Goal: Information Seeking & Learning: Learn about a topic

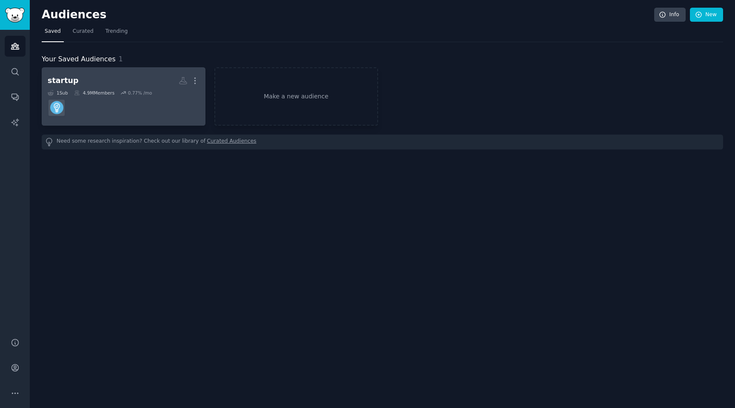
click at [185, 102] on dd at bounding box center [124, 108] width 152 height 24
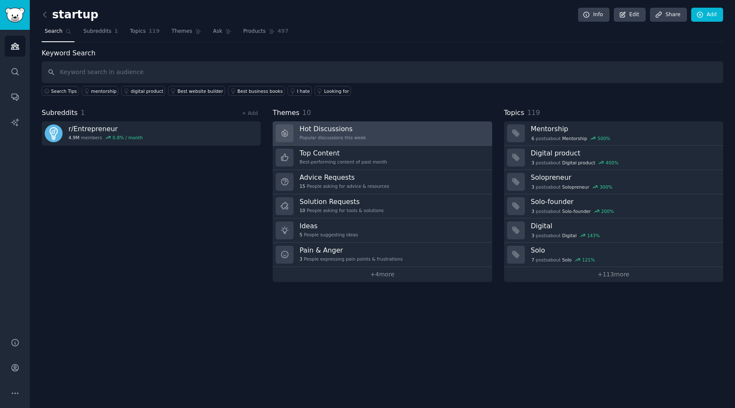
click at [356, 131] on h3 "Hot Discussions" at bounding box center [333, 128] width 66 height 9
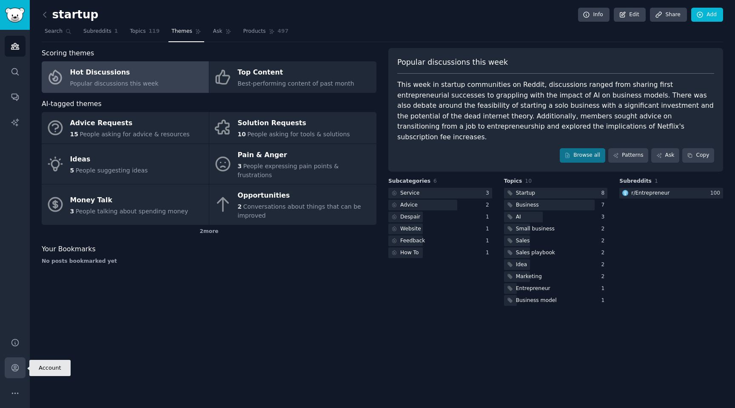
click at [15, 367] on icon "Sidebar" at bounding box center [15, 367] width 9 height 9
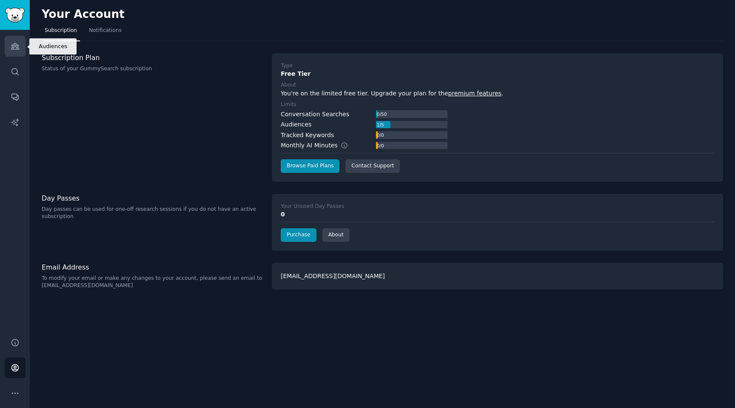
click at [12, 50] on icon "Sidebar" at bounding box center [15, 46] width 9 height 9
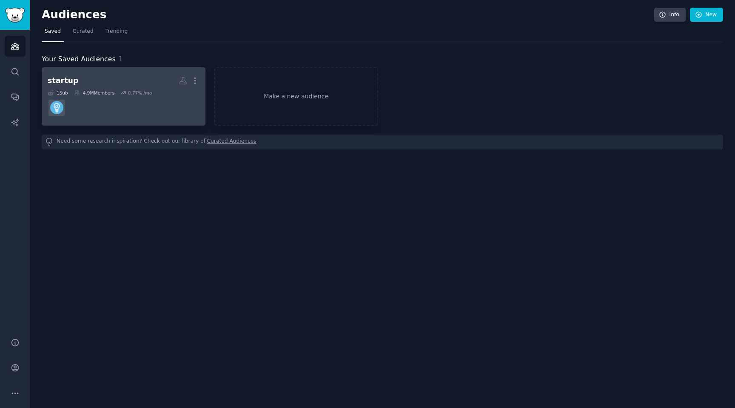
click at [106, 111] on dd at bounding box center [124, 108] width 152 height 24
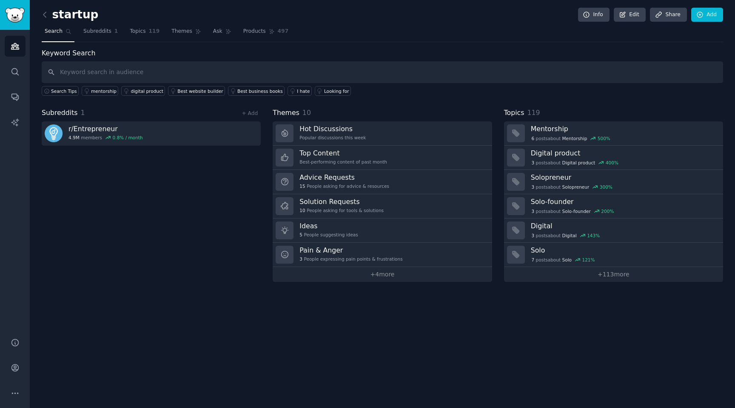
click at [110, 73] on input "text" at bounding box center [383, 72] width 682 height 22
type input "subscription"
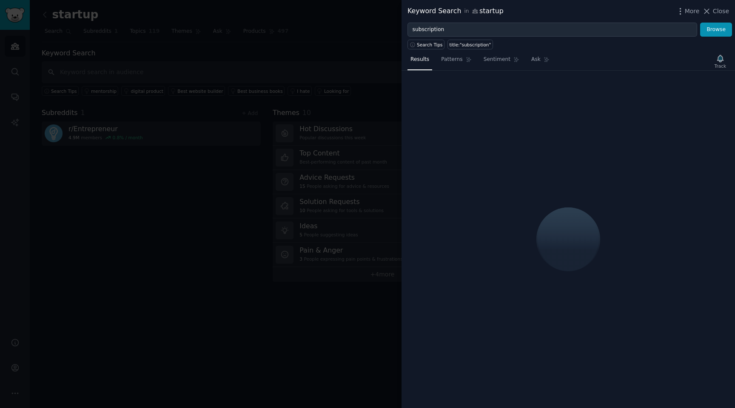
click at [230, 117] on div at bounding box center [367, 204] width 735 height 408
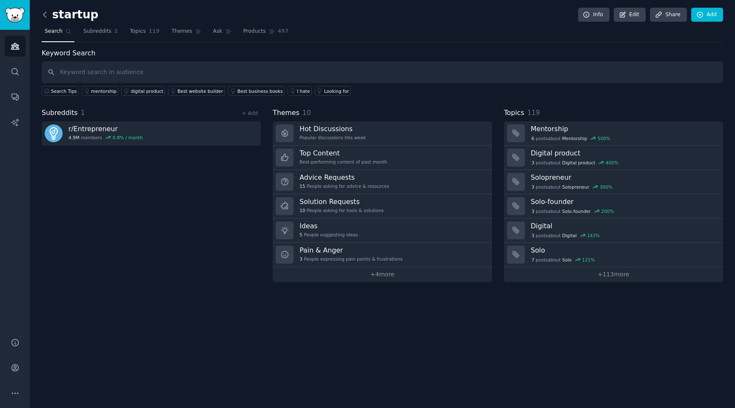
click at [42, 15] on icon at bounding box center [44, 14] width 9 height 9
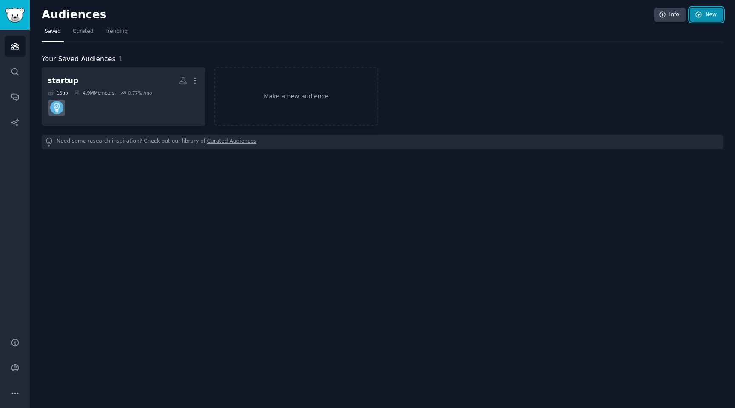
click at [700, 17] on icon at bounding box center [699, 15] width 6 height 6
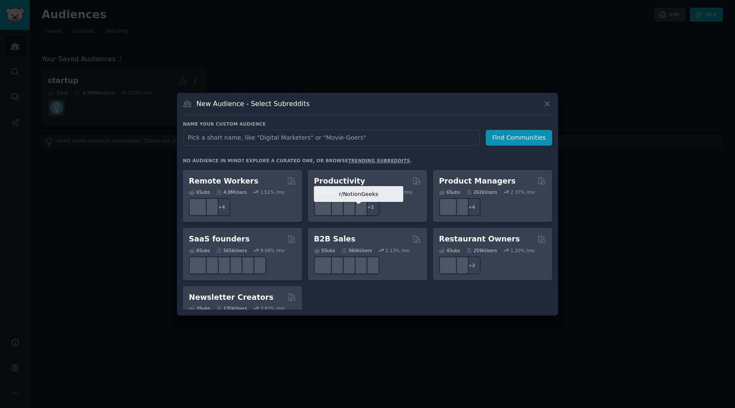
scroll to position [664, 0]
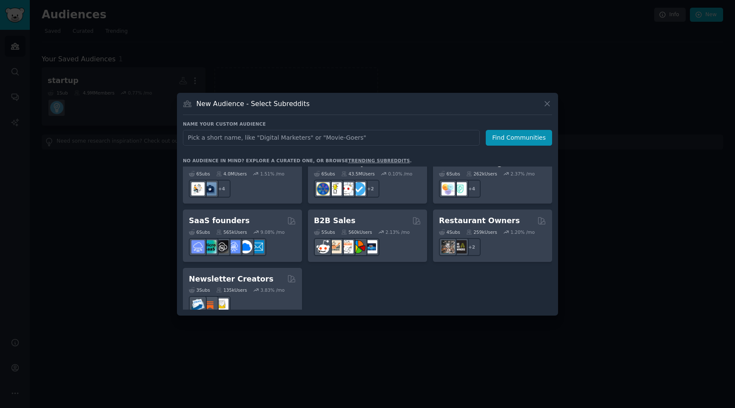
click at [154, 213] on div at bounding box center [367, 204] width 735 height 408
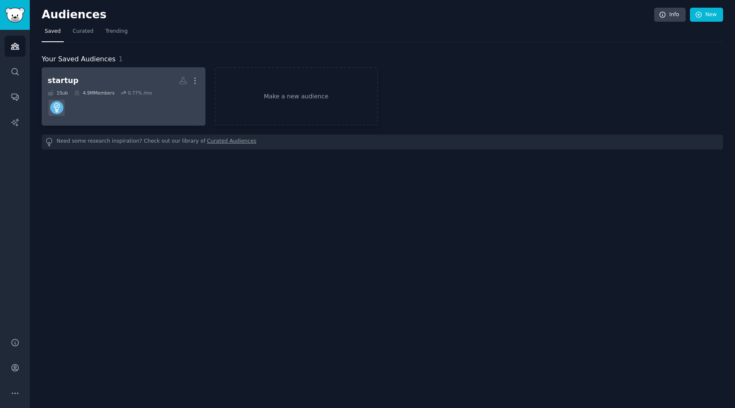
click at [139, 117] on dd at bounding box center [124, 108] width 152 height 24
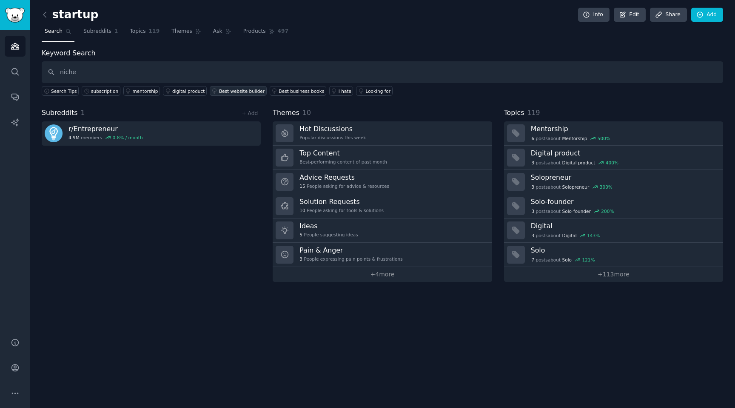
type input "niche"
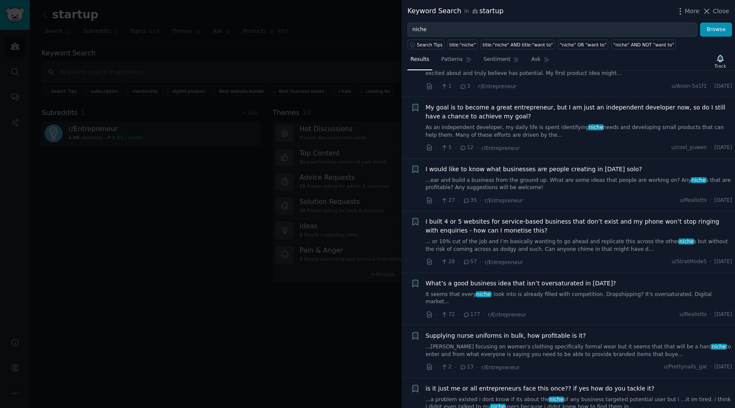
scroll to position [260, 0]
click at [243, 218] on div at bounding box center [367, 204] width 735 height 408
